Goal: Task Accomplishment & Management: Use online tool/utility

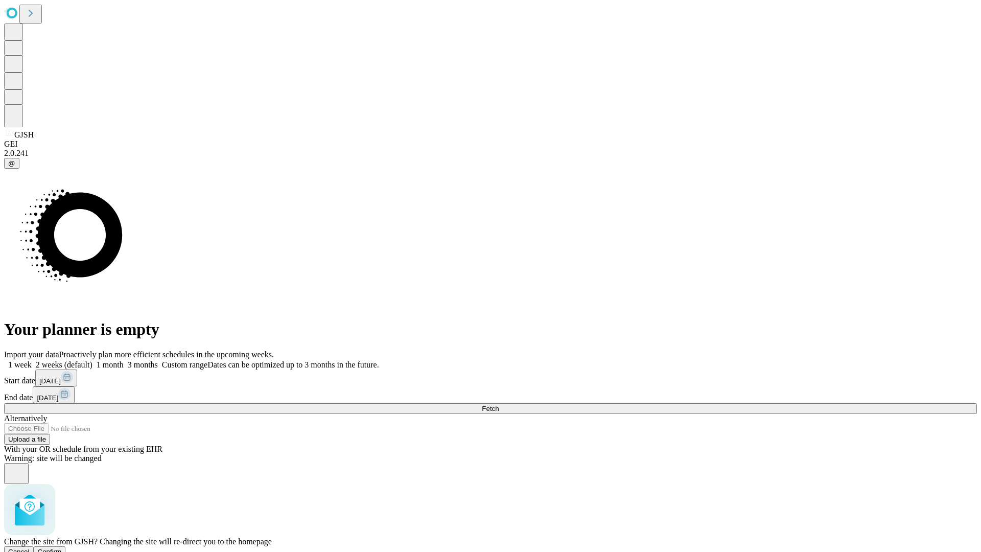
click at [62, 548] on span "Confirm" at bounding box center [50, 552] width 24 height 8
click at [93, 360] on label "2 weeks (default)" at bounding box center [62, 364] width 61 height 9
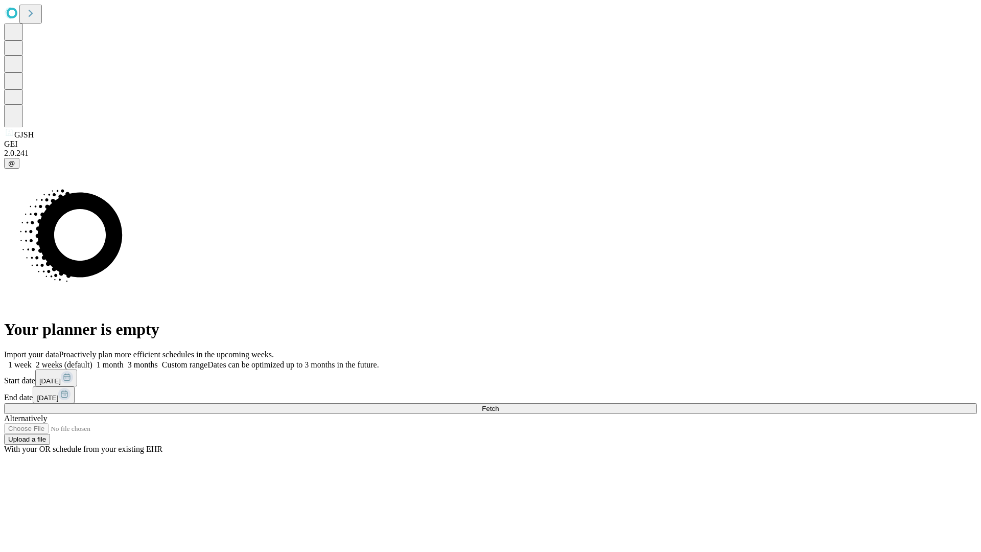
click at [499, 405] on span "Fetch" at bounding box center [490, 409] width 17 height 8
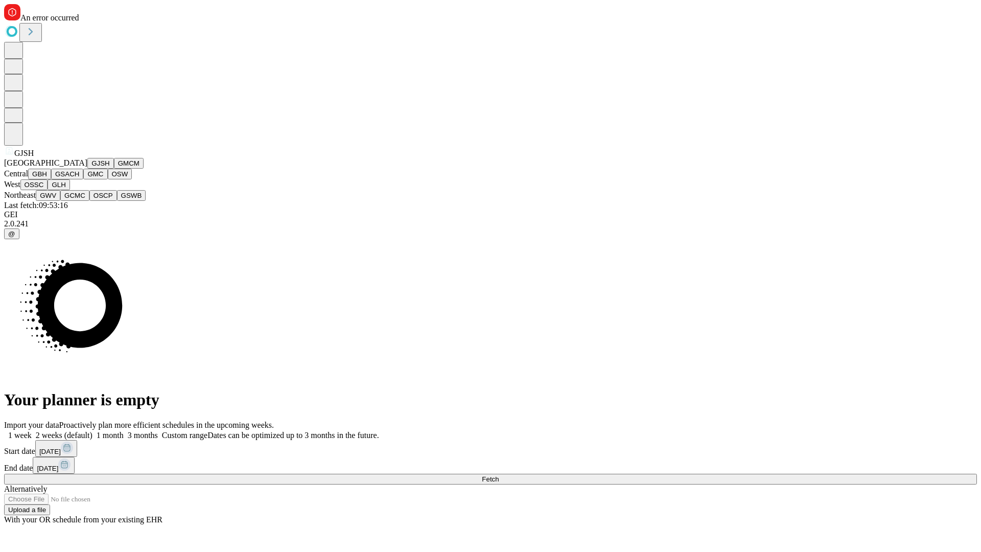
click at [114, 169] on button "GMCM" at bounding box center [129, 163] width 30 height 11
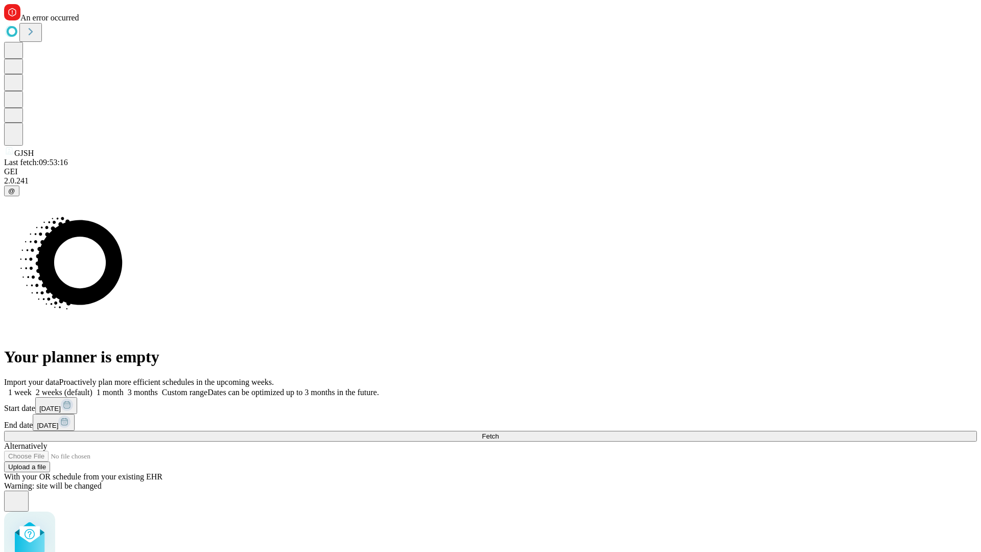
click at [93, 388] on label "2 weeks (default)" at bounding box center [62, 392] width 61 height 9
click at [499, 432] on span "Fetch" at bounding box center [490, 436] width 17 height 8
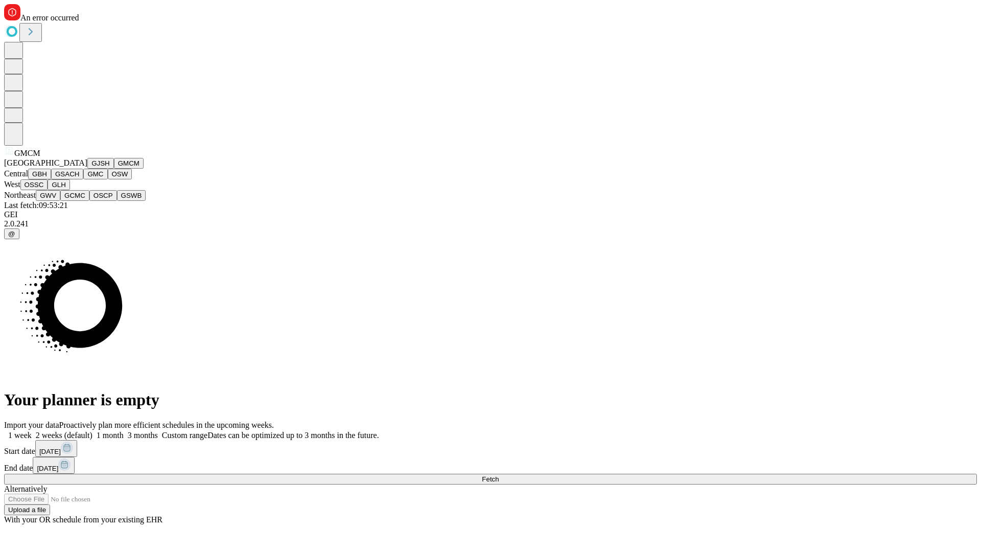
click at [51, 179] on button "GBH" at bounding box center [39, 174] width 23 height 11
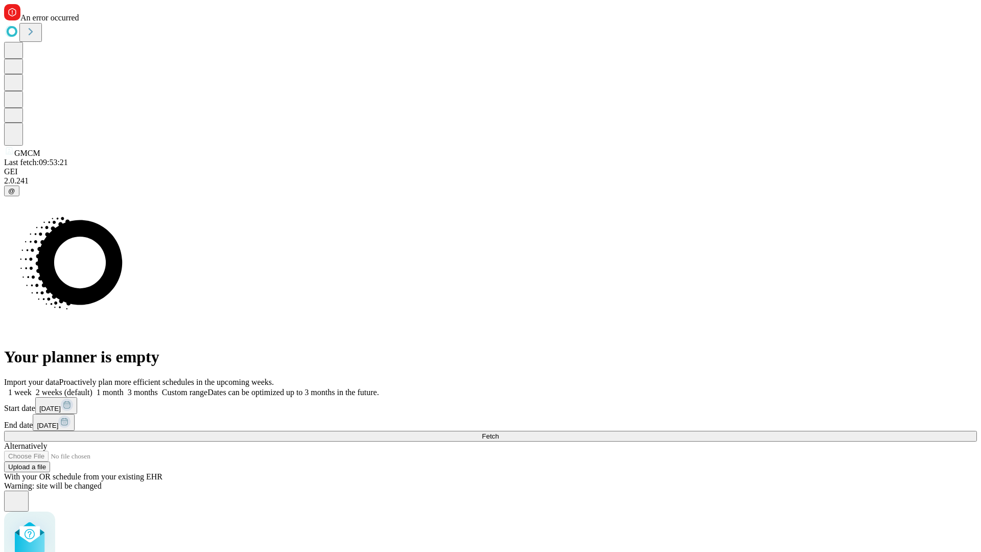
click at [93, 388] on label "2 weeks (default)" at bounding box center [62, 392] width 61 height 9
click at [499, 432] on span "Fetch" at bounding box center [490, 436] width 17 height 8
click at [93, 388] on label "2 weeks (default)" at bounding box center [62, 392] width 61 height 9
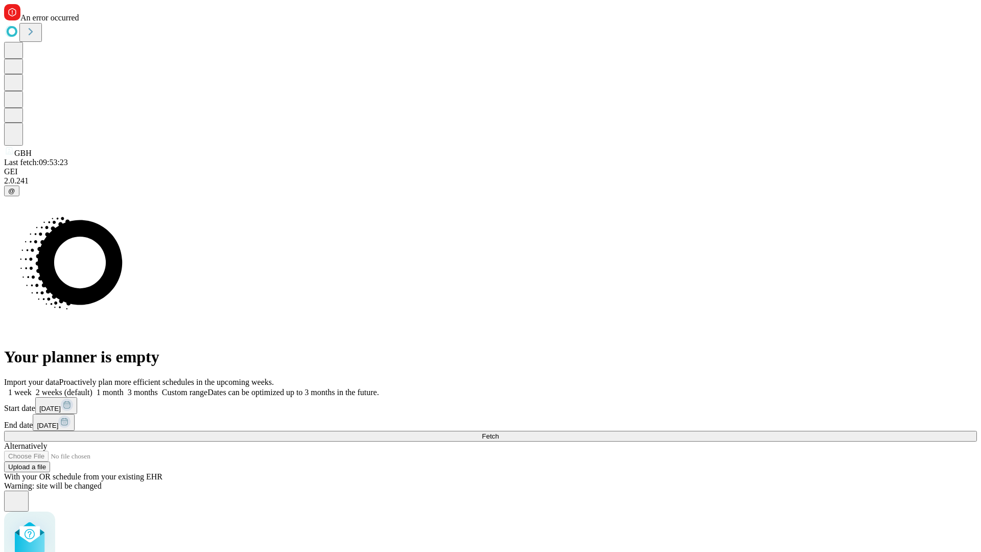
click at [499, 432] on span "Fetch" at bounding box center [490, 436] width 17 height 8
click at [93, 388] on label "2 weeks (default)" at bounding box center [62, 392] width 61 height 9
click at [499, 432] on span "Fetch" at bounding box center [490, 436] width 17 height 8
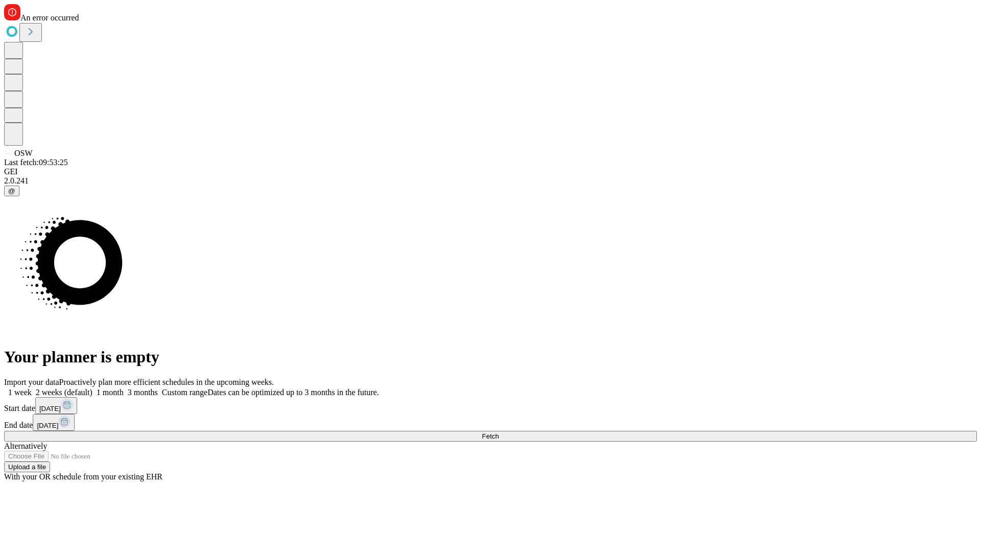
click at [93, 388] on label "2 weeks (default)" at bounding box center [62, 392] width 61 height 9
click at [499, 432] on span "Fetch" at bounding box center [490, 436] width 17 height 8
click at [93, 388] on label "2 weeks (default)" at bounding box center [62, 392] width 61 height 9
click at [499, 432] on span "Fetch" at bounding box center [490, 436] width 17 height 8
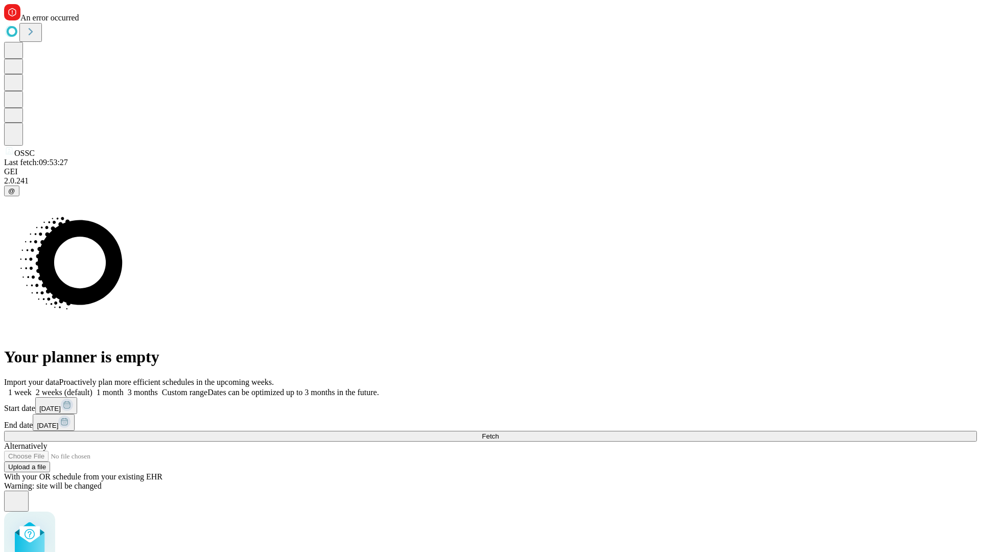
click at [93, 388] on label "2 weeks (default)" at bounding box center [62, 392] width 61 height 9
click at [499, 432] on span "Fetch" at bounding box center [490, 436] width 17 height 8
click at [93, 388] on label "2 weeks (default)" at bounding box center [62, 392] width 61 height 9
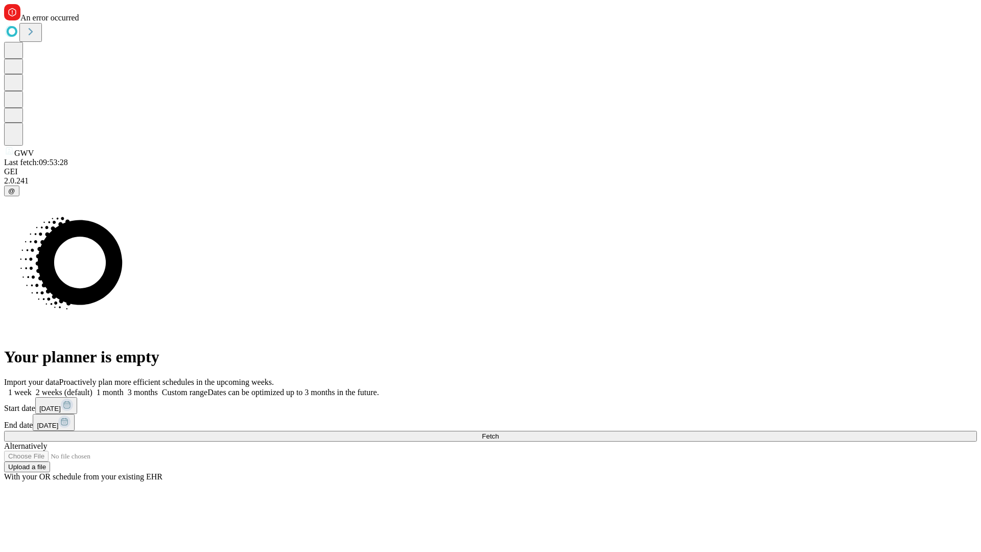
click at [499, 432] on span "Fetch" at bounding box center [490, 436] width 17 height 8
click at [93, 388] on label "2 weeks (default)" at bounding box center [62, 392] width 61 height 9
click at [499, 432] on span "Fetch" at bounding box center [490, 436] width 17 height 8
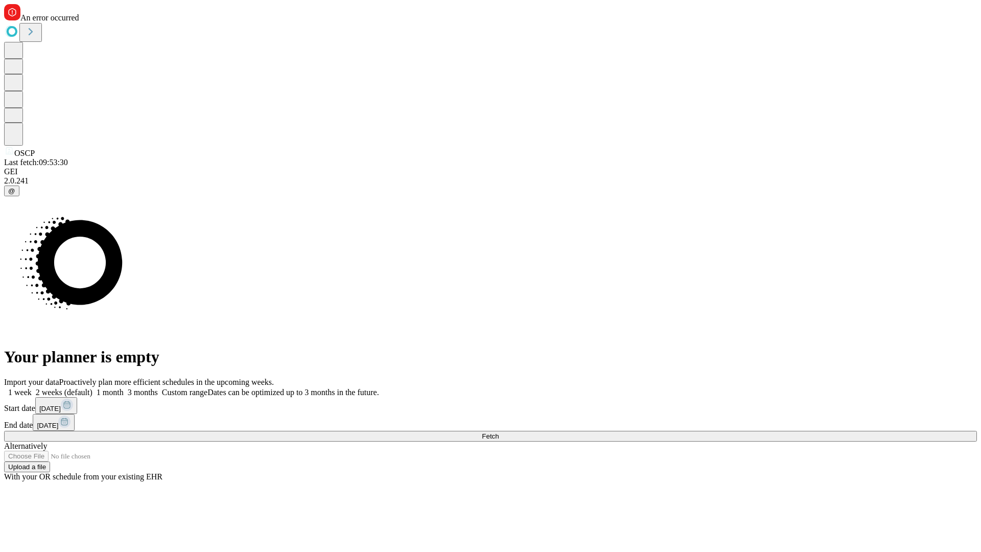
click at [93, 388] on label "2 weeks (default)" at bounding box center [62, 392] width 61 height 9
click at [499, 432] on span "Fetch" at bounding box center [490, 436] width 17 height 8
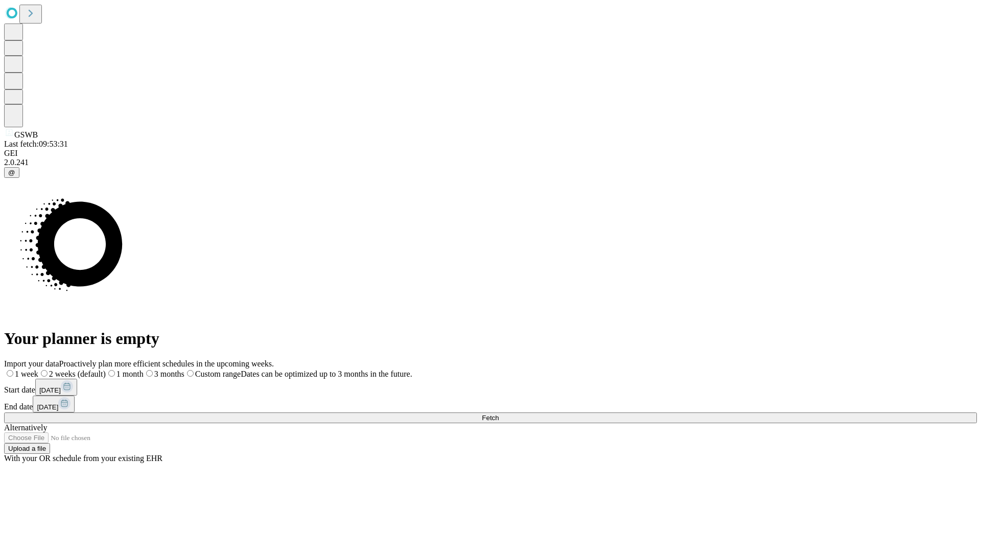
click at [106, 370] on label "2 weeks (default)" at bounding box center [71, 374] width 67 height 9
click at [499, 414] on span "Fetch" at bounding box center [490, 418] width 17 height 8
